Goal: Task Accomplishment & Management: Use online tool/utility

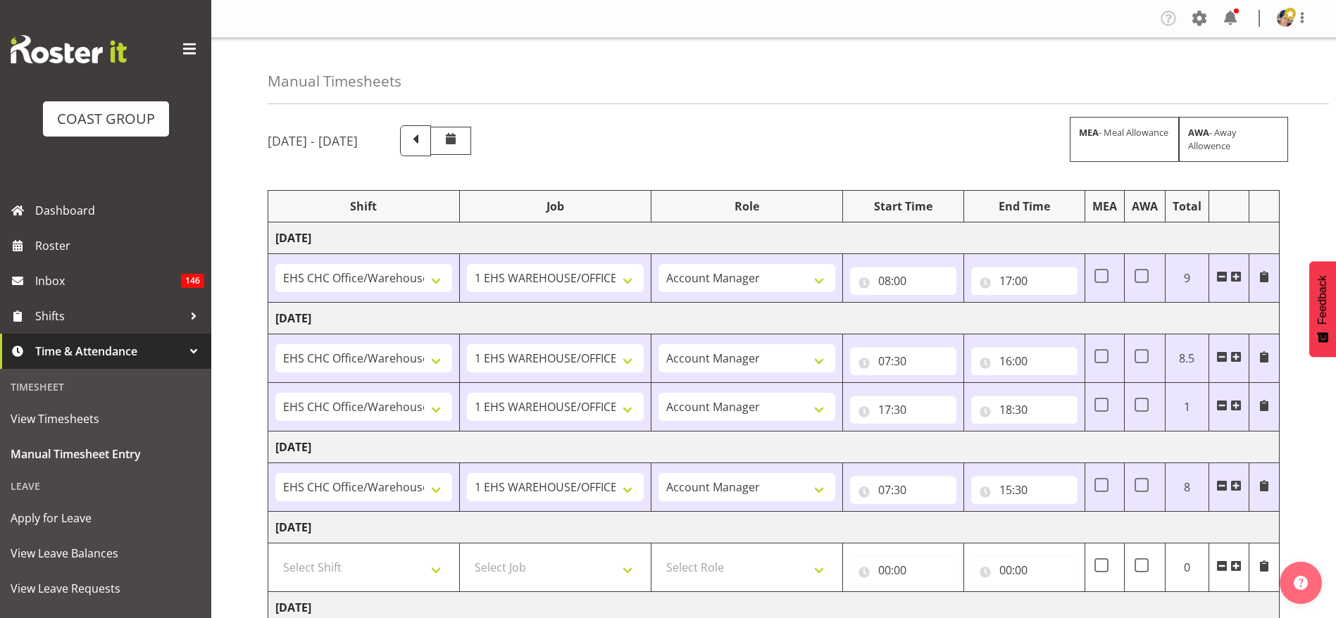
select select "1404"
select select "69"
select select "37"
select select "1404"
select select "69"
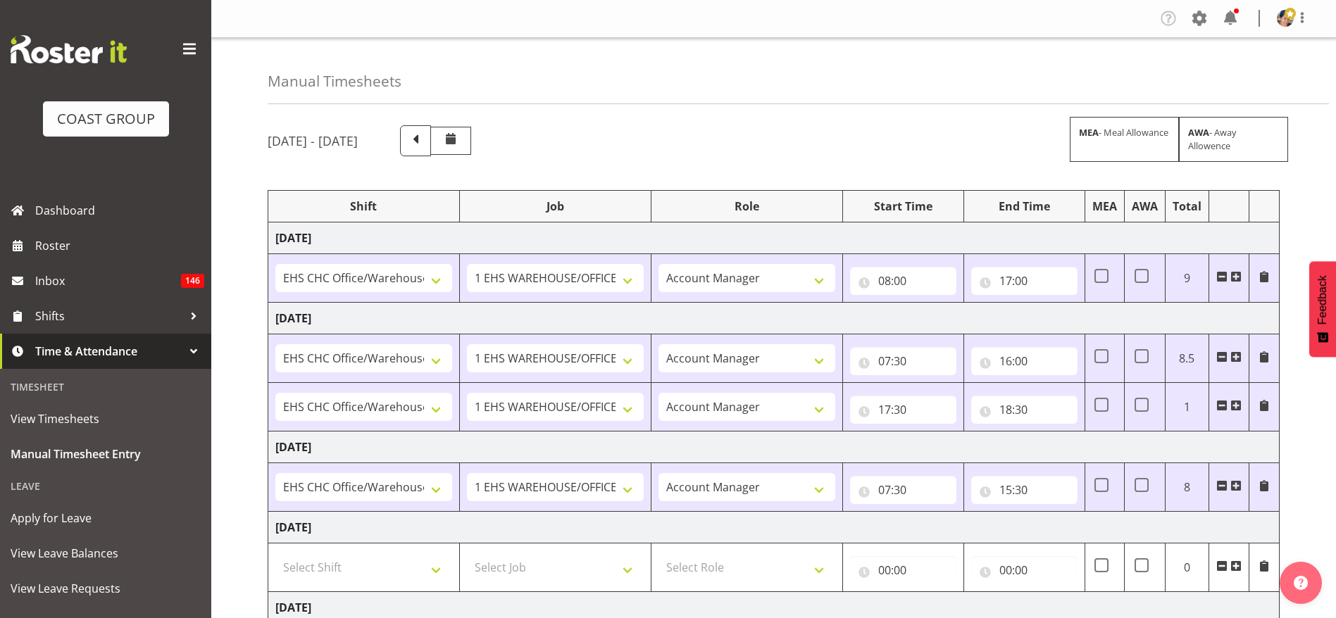
select select "37"
select select "1404"
select select "69"
select select "37"
select select "1404"
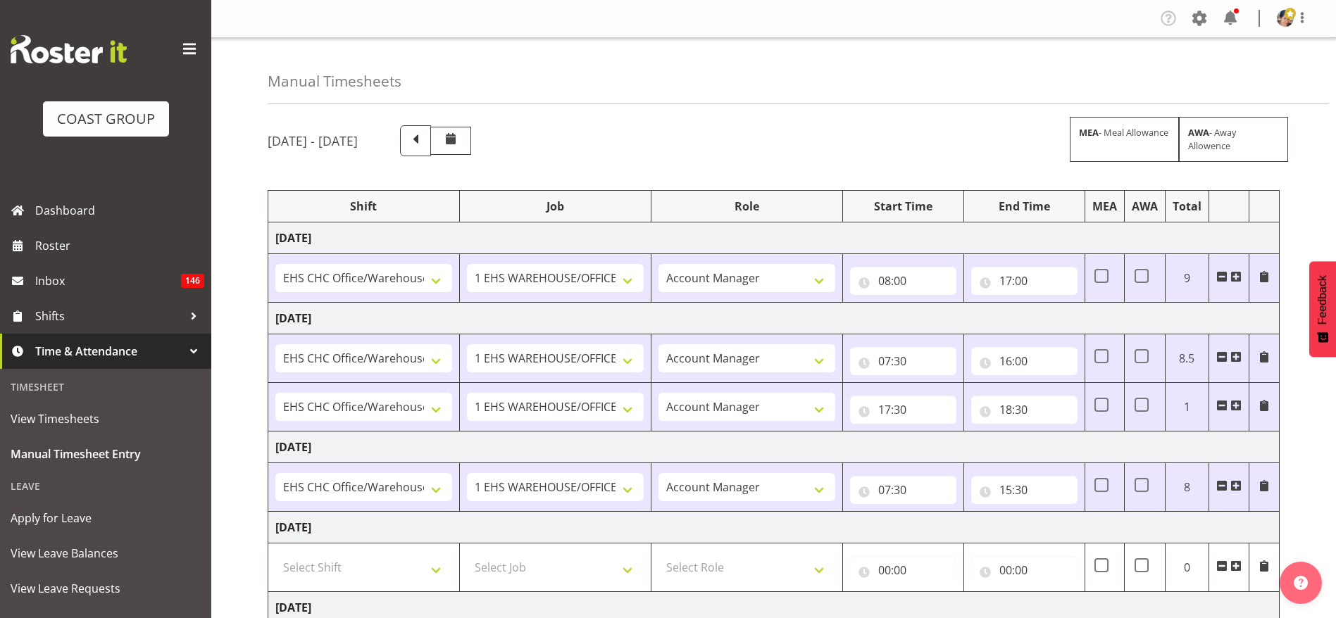
select select "69"
select select "37"
select select "1404"
select select "69"
select select "37"
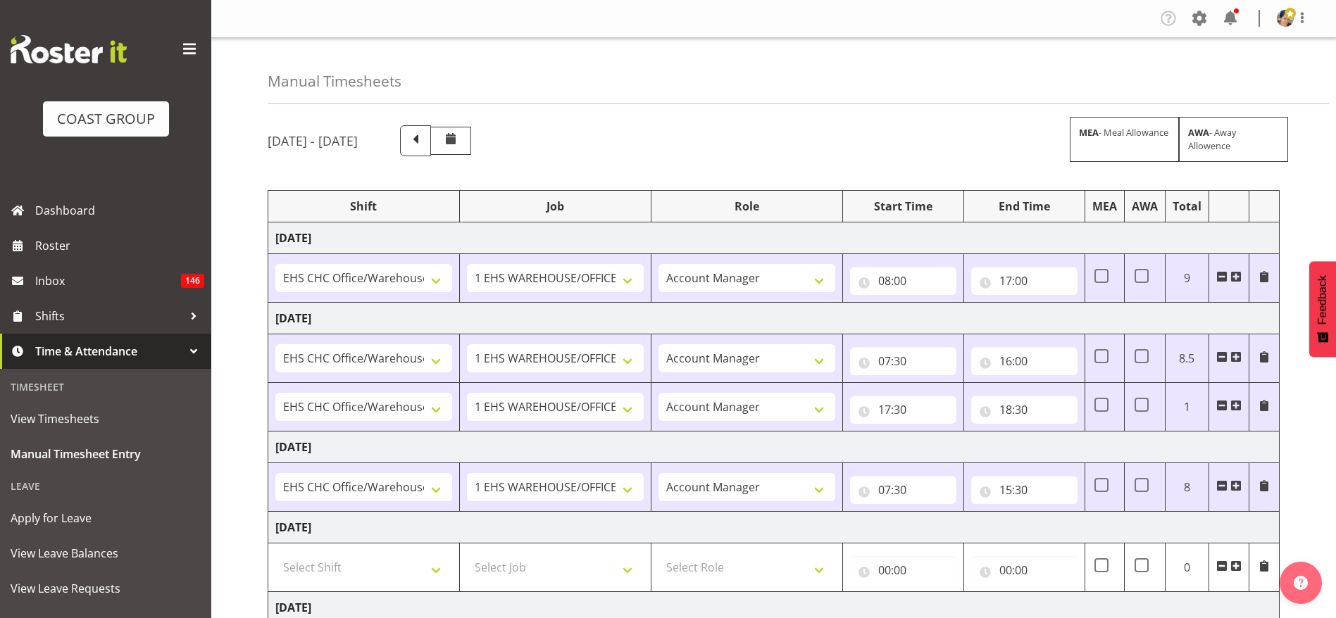
select select "1404"
select select "69"
select select "37"
